Goal: Navigation & Orientation: Go to known website

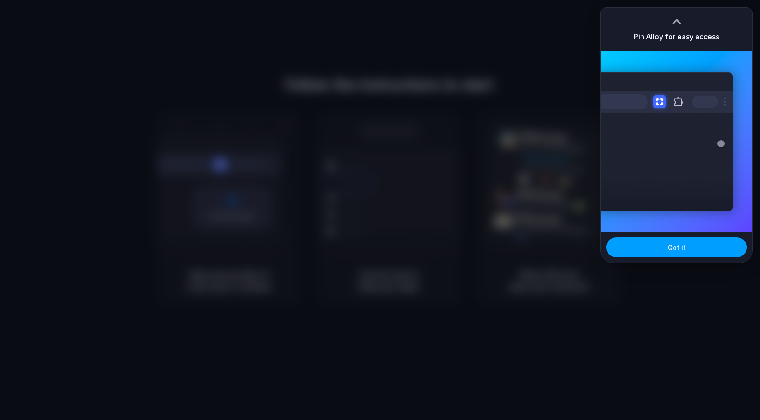
click at [673, 248] on span "Got it" at bounding box center [676, 247] width 18 height 9
